Goal: Check status: Check status

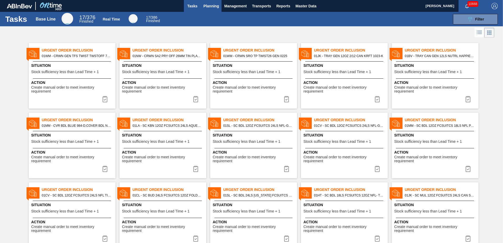
click at [211, 8] on span "Planning" at bounding box center [212, 6] width 16 height 6
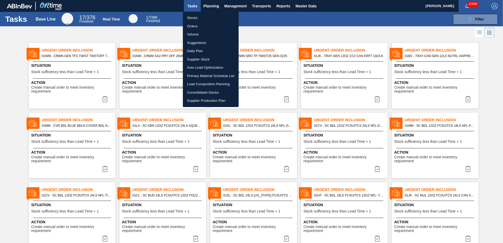
click at [194, 20] on li "Stocks" at bounding box center [211, 18] width 56 height 8
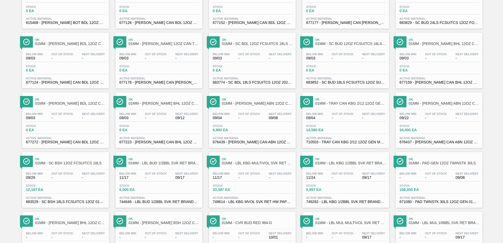
scroll to position [406, 0]
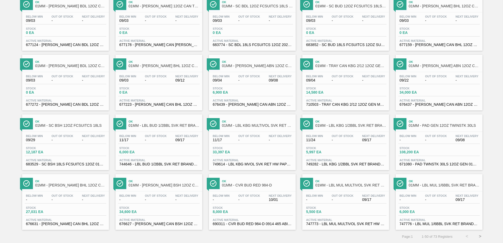
click at [478, 238] on button ">" at bounding box center [480, 236] width 13 height 13
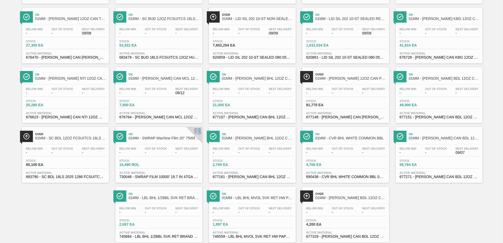
scroll to position [108, 0]
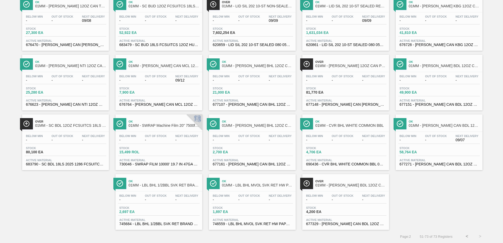
click at [67, 148] on div "Stock 80,100 EA" at bounding box center [66, 151] width 82 height 9
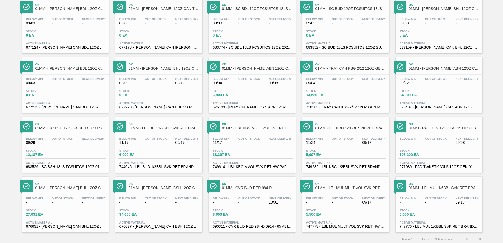
scroll to position [406, 0]
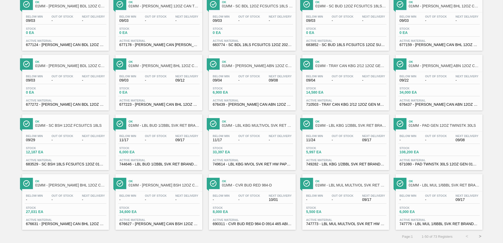
click at [482, 234] on button ">" at bounding box center [480, 236] width 13 height 13
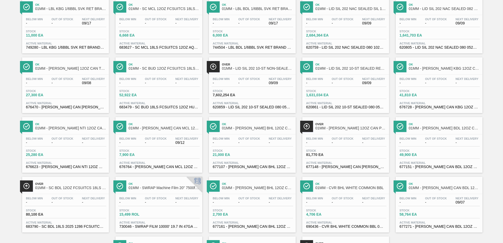
scroll to position [29, 0]
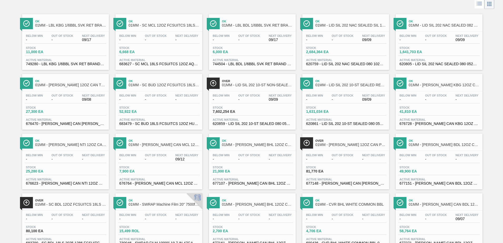
click at [338, 165] on div "Below Min - Out Of Stock - Next Delivery - Stock 81,770 EA Active Material 6771…" at bounding box center [345, 169] width 87 height 36
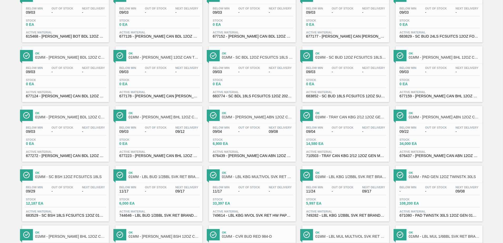
scroll to position [406, 0]
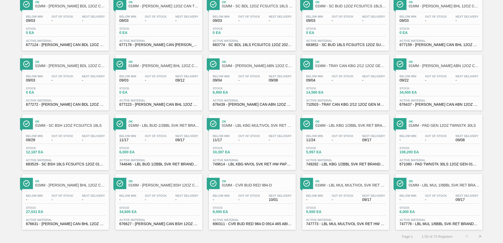
click at [478, 235] on button ">" at bounding box center [480, 236] width 13 height 13
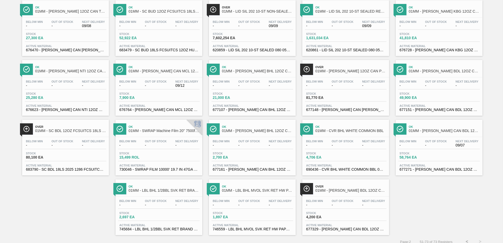
scroll to position [108, 0]
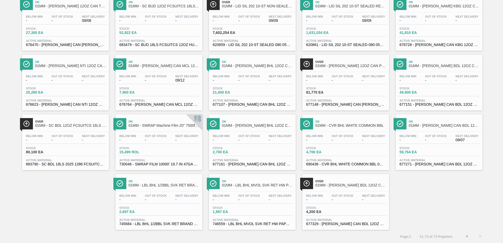
click at [469, 236] on button "<" at bounding box center [467, 236] width 13 height 13
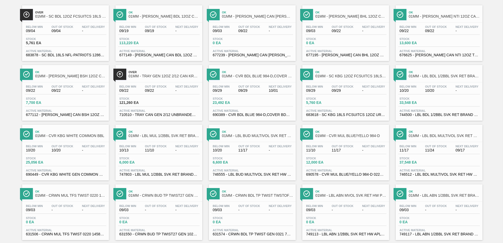
scroll to position [0, 0]
